Goal: Obtain resource: Download file/media

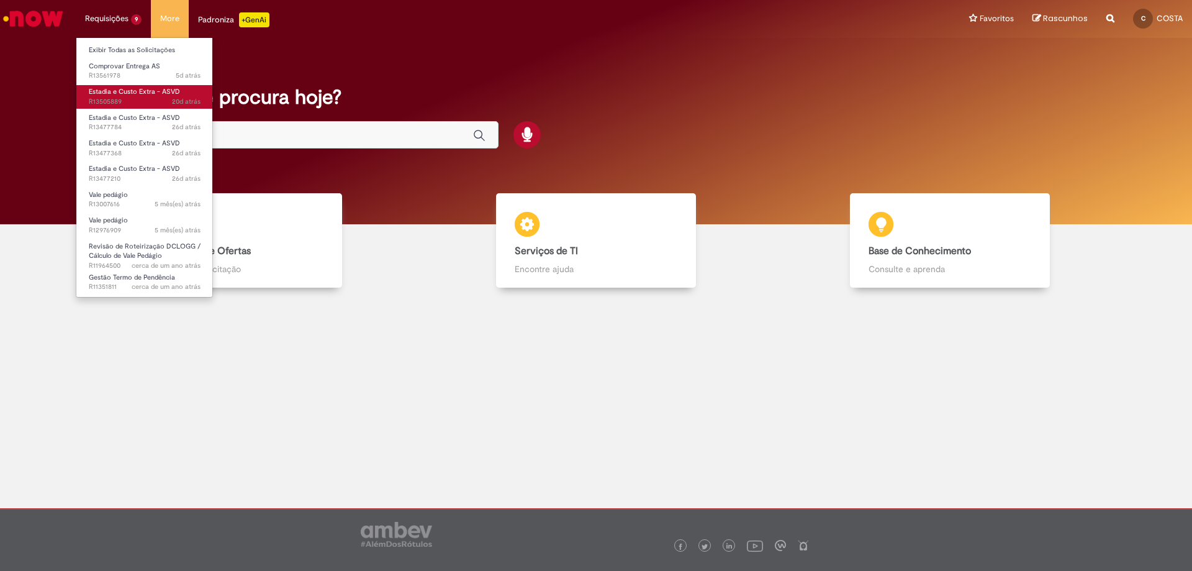
click at [135, 88] on span "Estadia e Custo Extra - ASVD" at bounding box center [134, 91] width 91 height 9
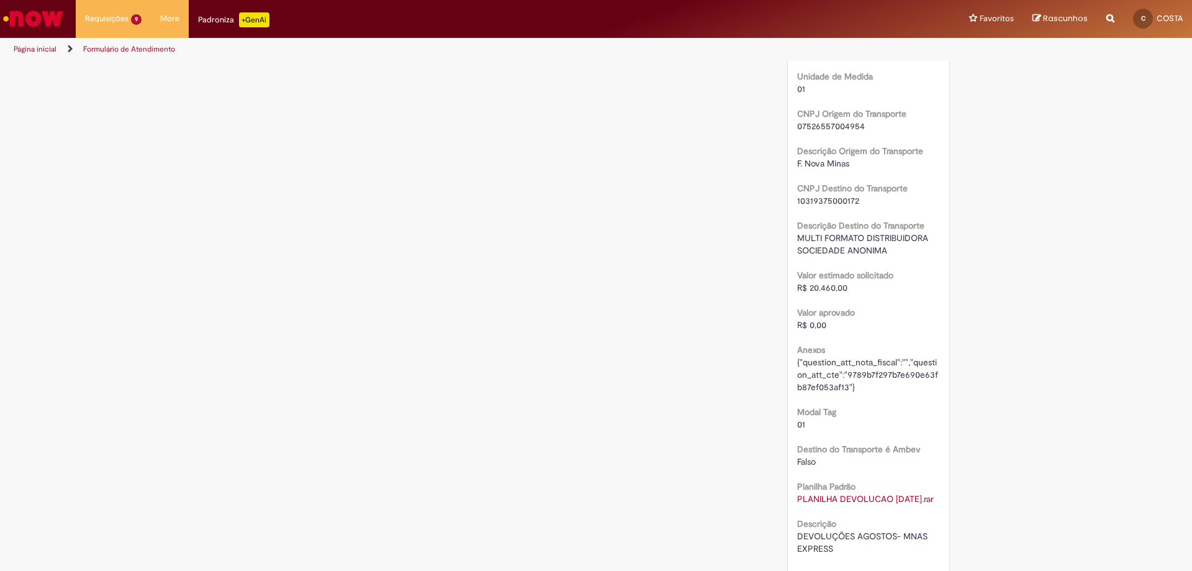
scroll to position [683, 0]
click at [862, 496] on link "PLANILHA DEVOLUCAO [DATE].rar" at bounding box center [865, 497] width 137 height 11
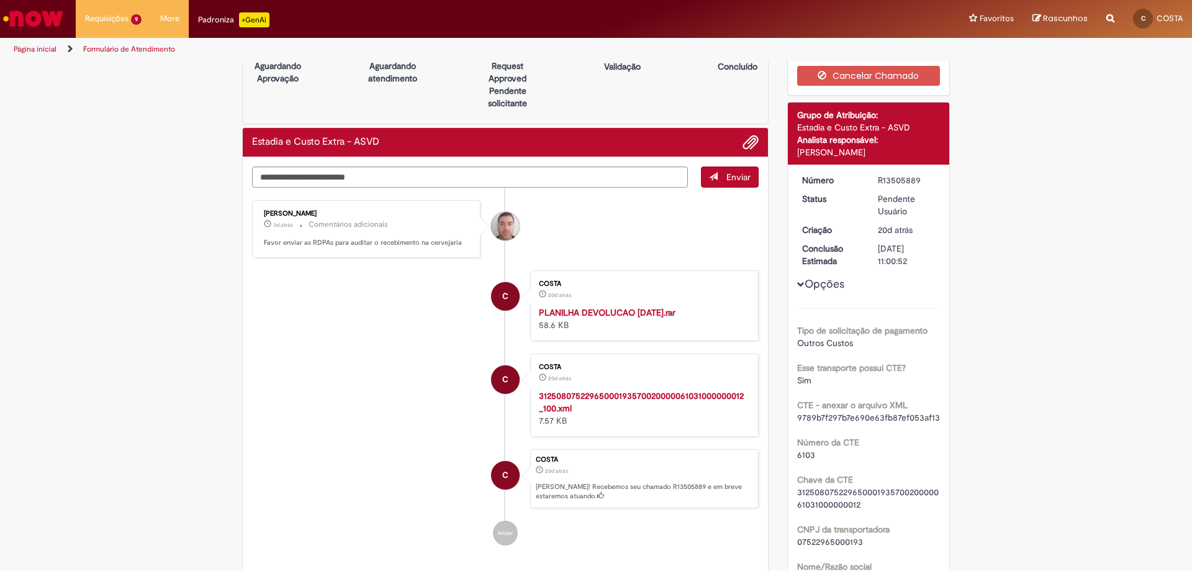
scroll to position [0, 0]
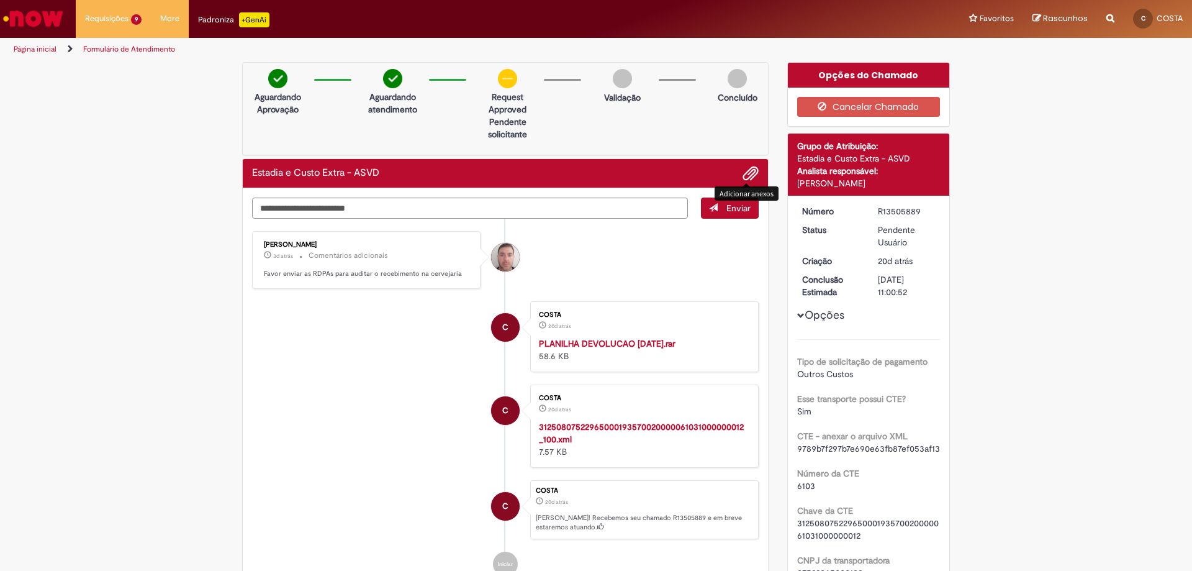
click at [744, 171] on span "Adicionar anexos" at bounding box center [750, 173] width 15 height 15
click at [166, 6] on div "Pular para o conteúdo da página Requisições 9 Exibir Todas as Solicitações Comp…" at bounding box center [596, 285] width 1192 height 571
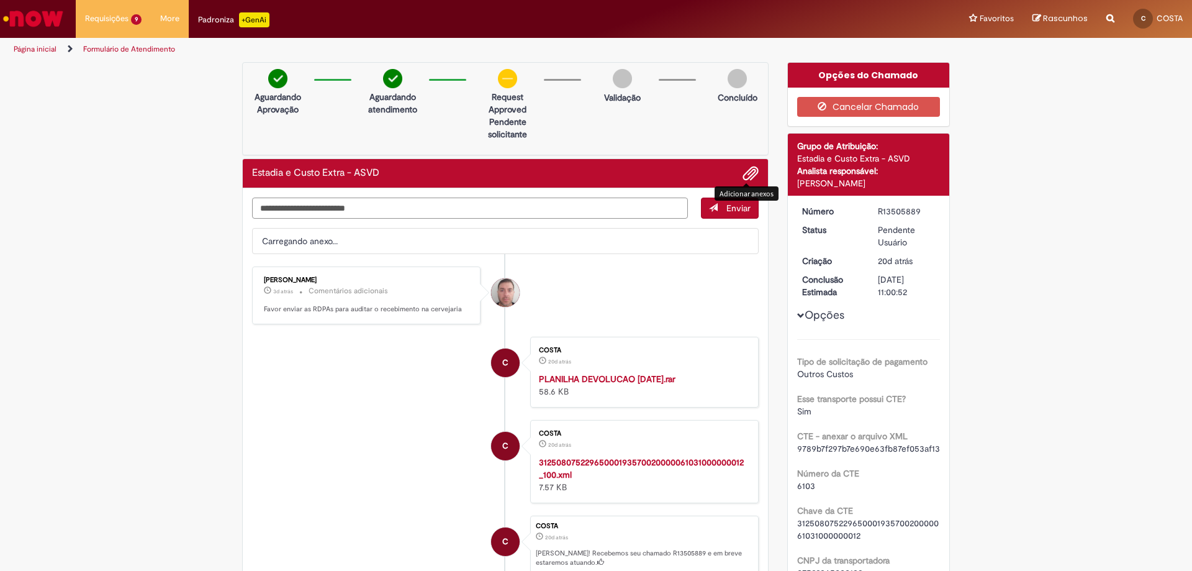
click at [379, 207] on textarea "Digite sua mensagem aqui..." at bounding box center [470, 207] width 436 height 21
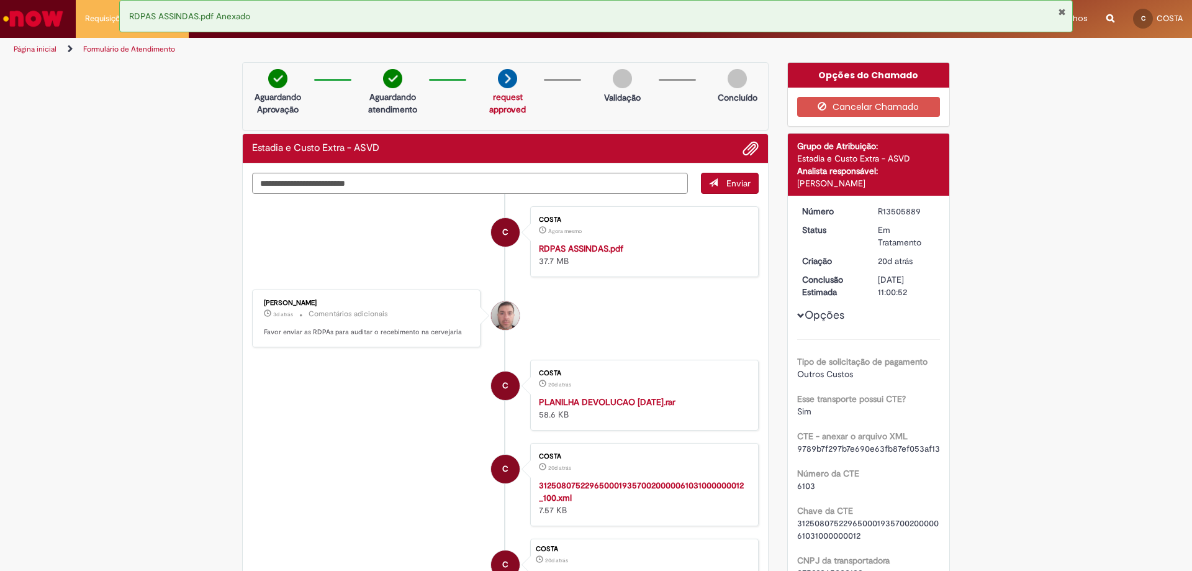
click at [1058, 7] on button "Fechar Notificação" at bounding box center [1062, 12] width 8 height 10
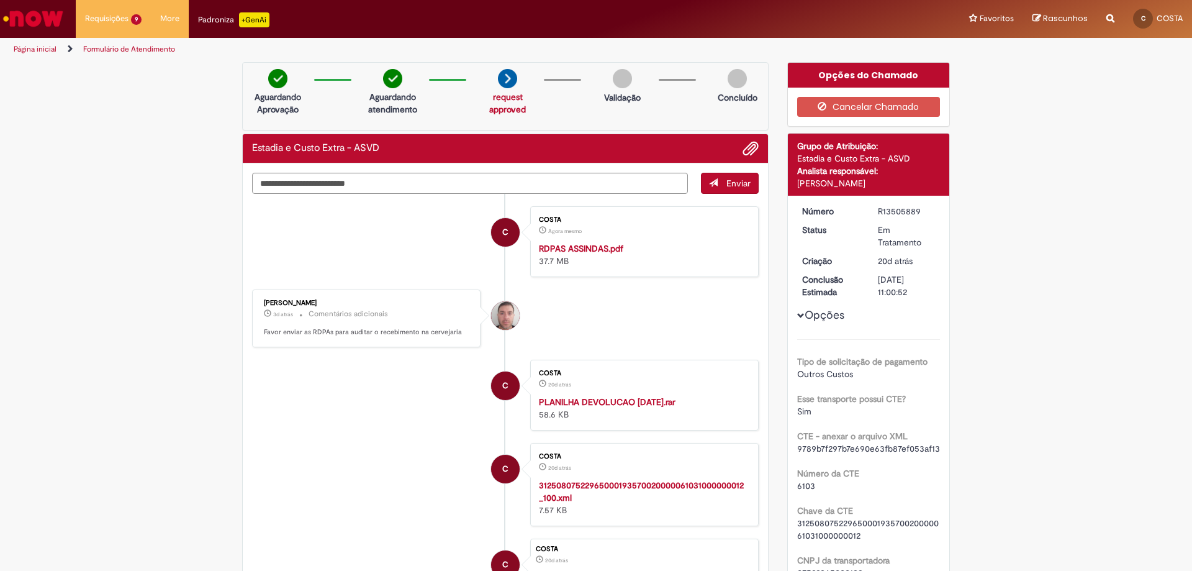
click at [276, 169] on div "Enviar C COSTA Agora mesmo Agora mesmo RDPAS ASSINDAS.pdf 37.7 MB [PERSON_NAME]…" at bounding box center [505, 416] width 525 height 506
click at [281, 181] on textarea "Digite sua mensagem aqui..." at bounding box center [470, 183] width 436 height 21
type textarea "********"
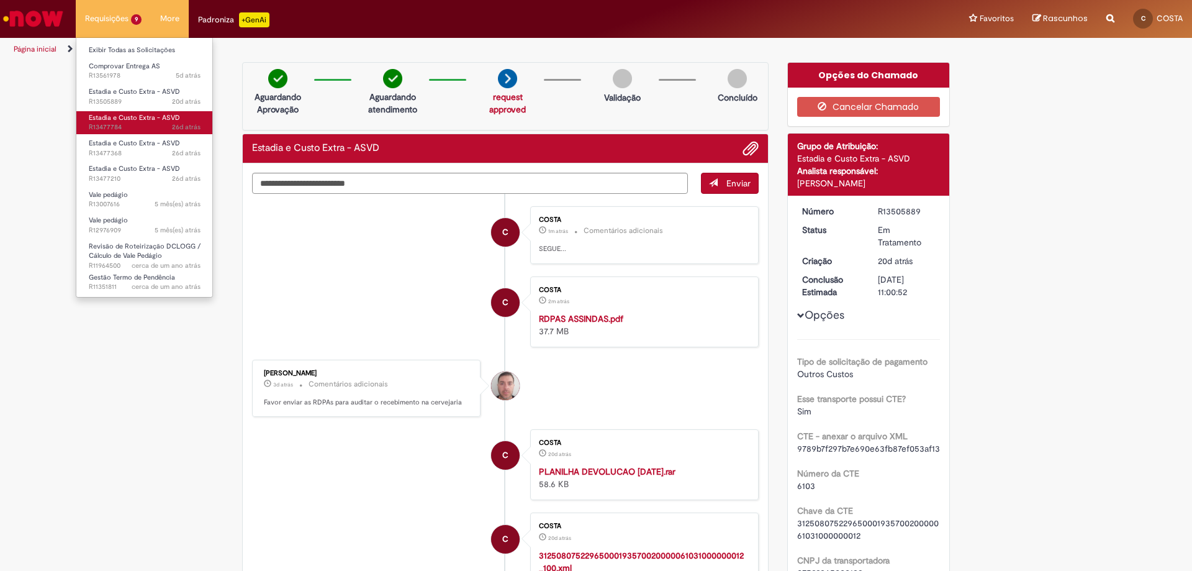
click at [120, 116] on span "Estadia e Custo Extra - ASVD" at bounding box center [134, 117] width 91 height 9
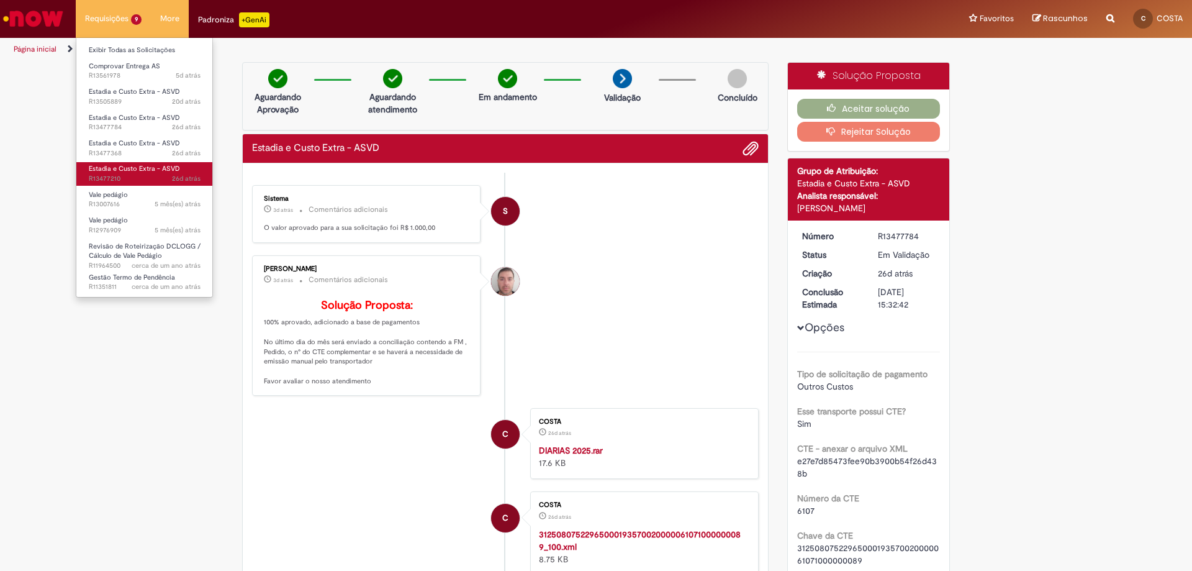
click at [120, 168] on span "Estadia e Custo Extra - ASVD" at bounding box center [134, 168] width 91 height 9
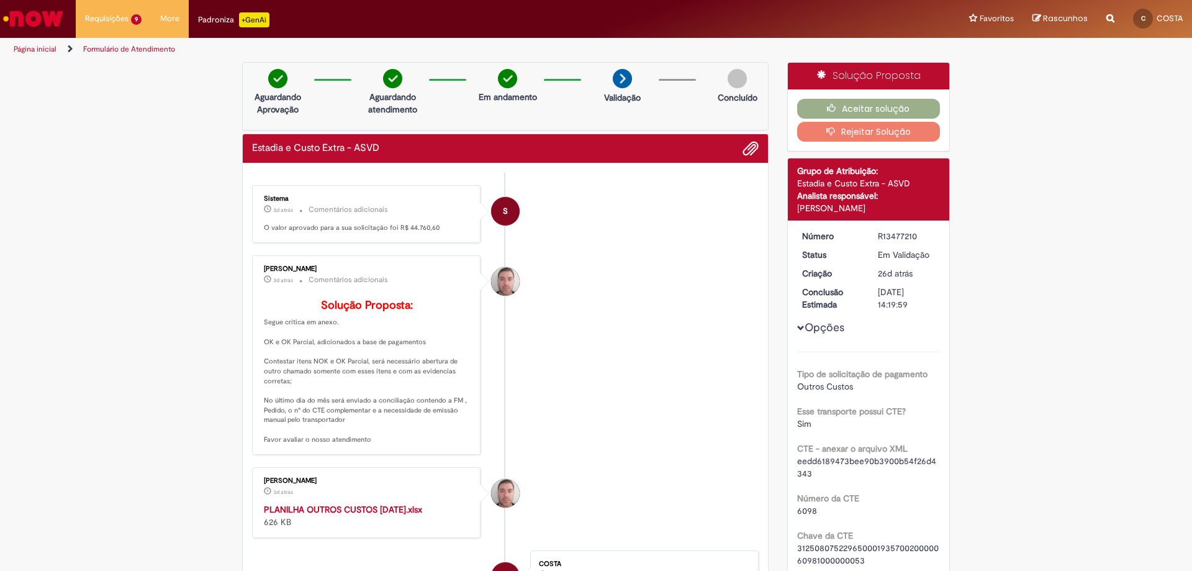
click at [364, 515] on strong "PLANILHA OUTROS CUSTOS [DATE].xlsx" at bounding box center [343, 509] width 158 height 11
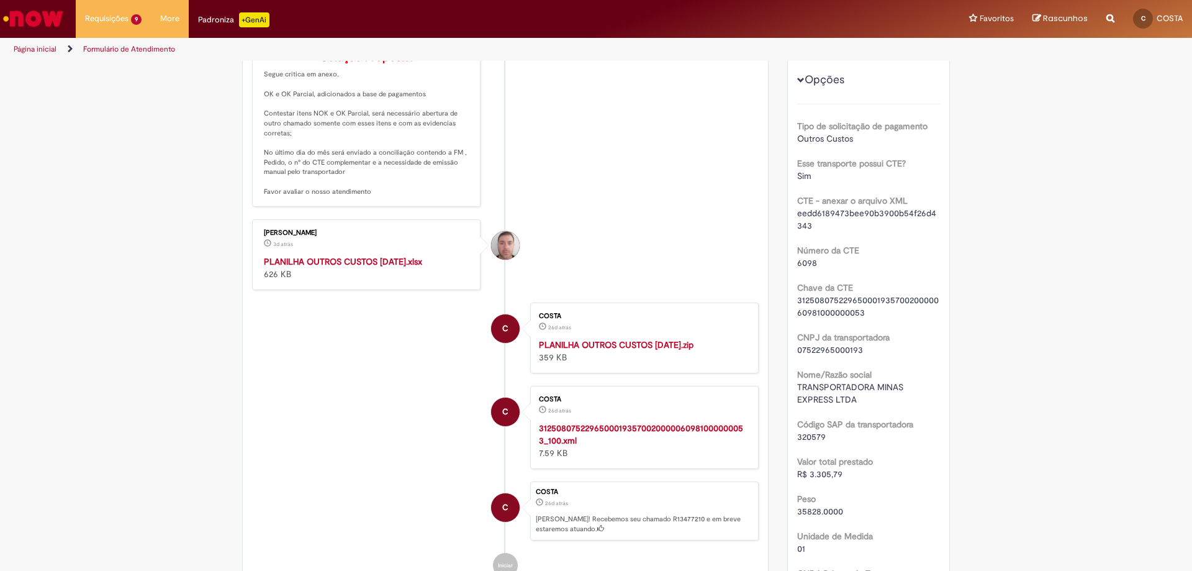
scroll to position [248, 0]
click at [602, 350] on strong "PLANILHA OUTROS CUSTOS [DATE].zip" at bounding box center [616, 343] width 155 height 11
click at [677, 350] on strong "PLANILHA OUTROS CUSTOS [DATE].zip" at bounding box center [616, 343] width 155 height 11
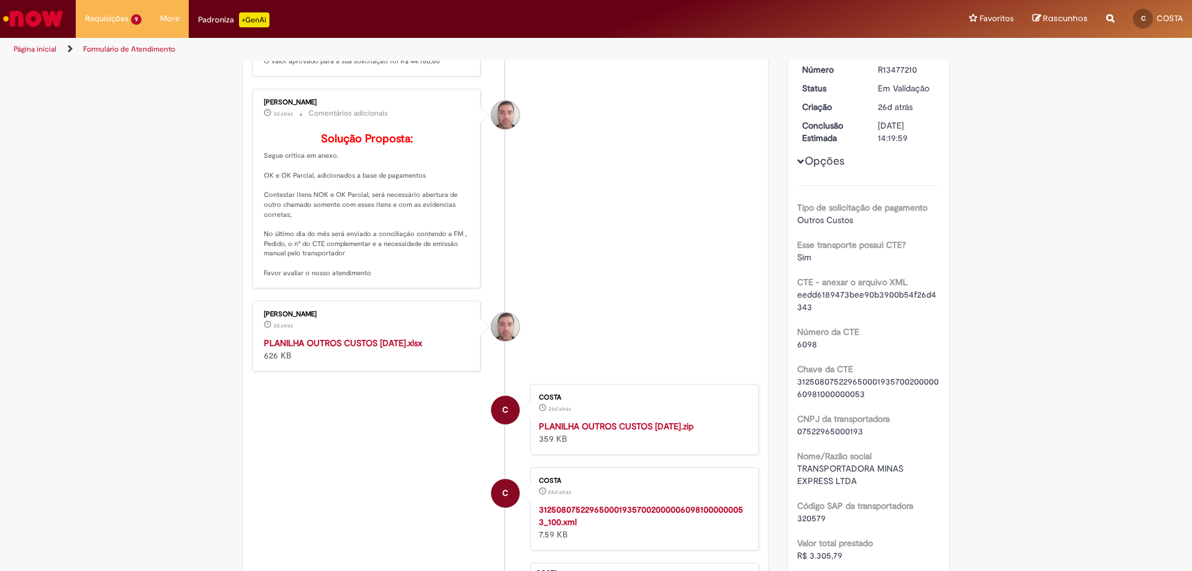
scroll to position [186, 0]
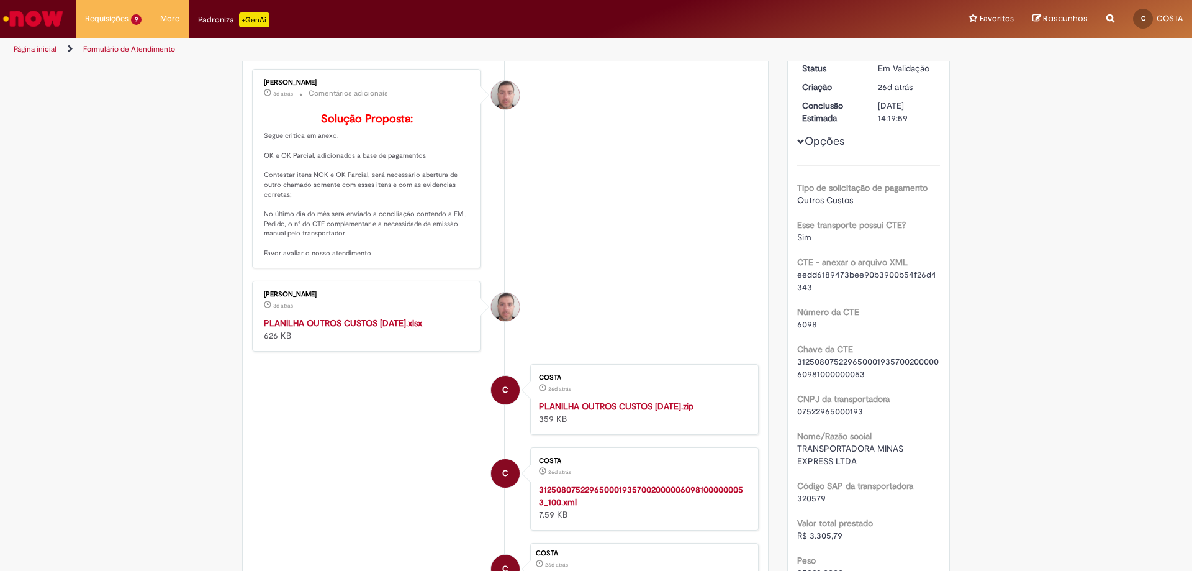
click at [390, 329] on strong "PLANILHA OUTROS CUSTOS [DATE].xlsx" at bounding box center [343, 322] width 158 height 11
